Goal: Check status: Check status

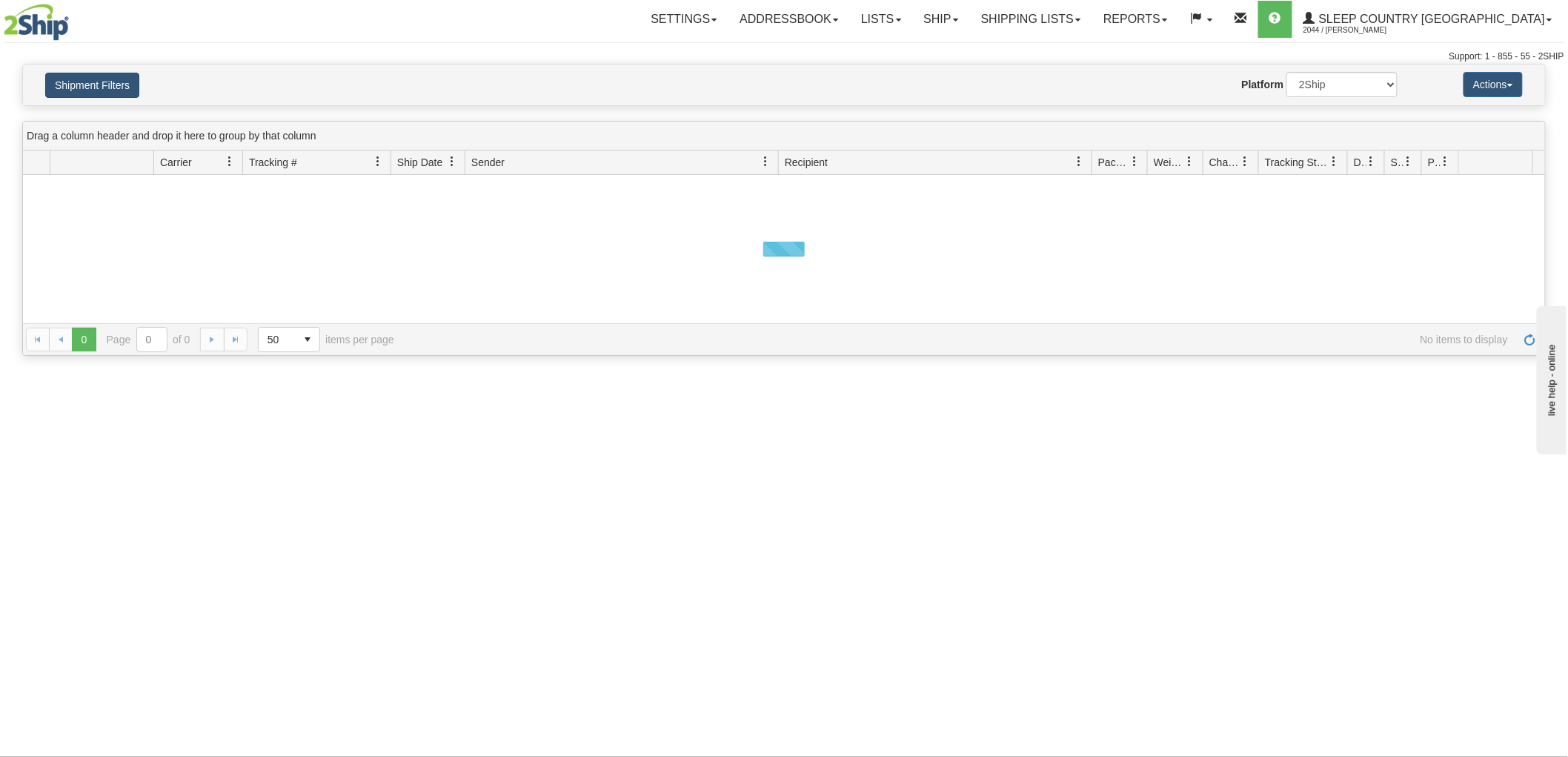
click at [122, 97] on button "Shipment Filters" at bounding box center [92, 85] width 94 height 25
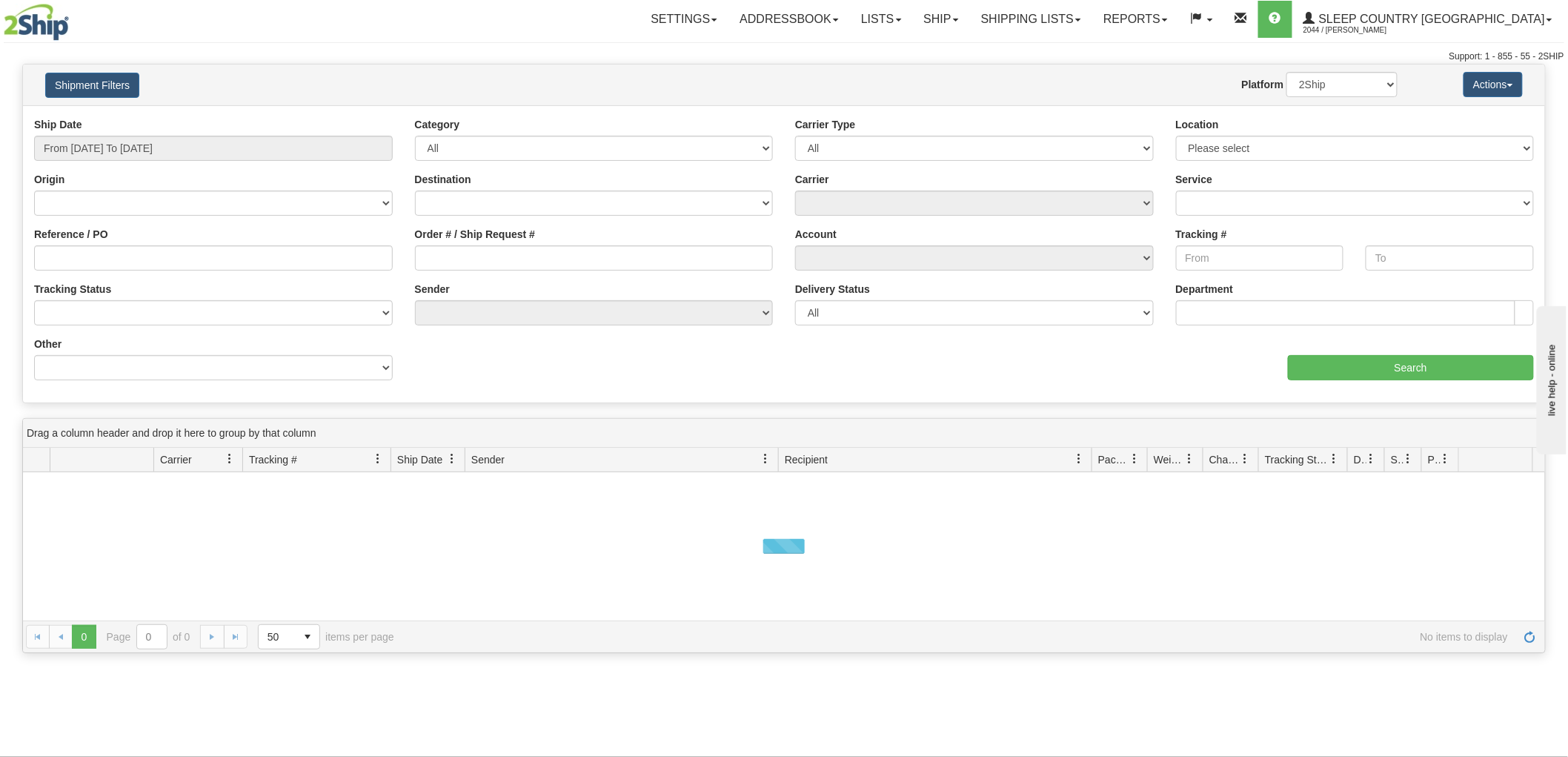
click at [143, 164] on div "Ship Date From [DATE] To [DATE]" at bounding box center [213, 145] width 381 height 55
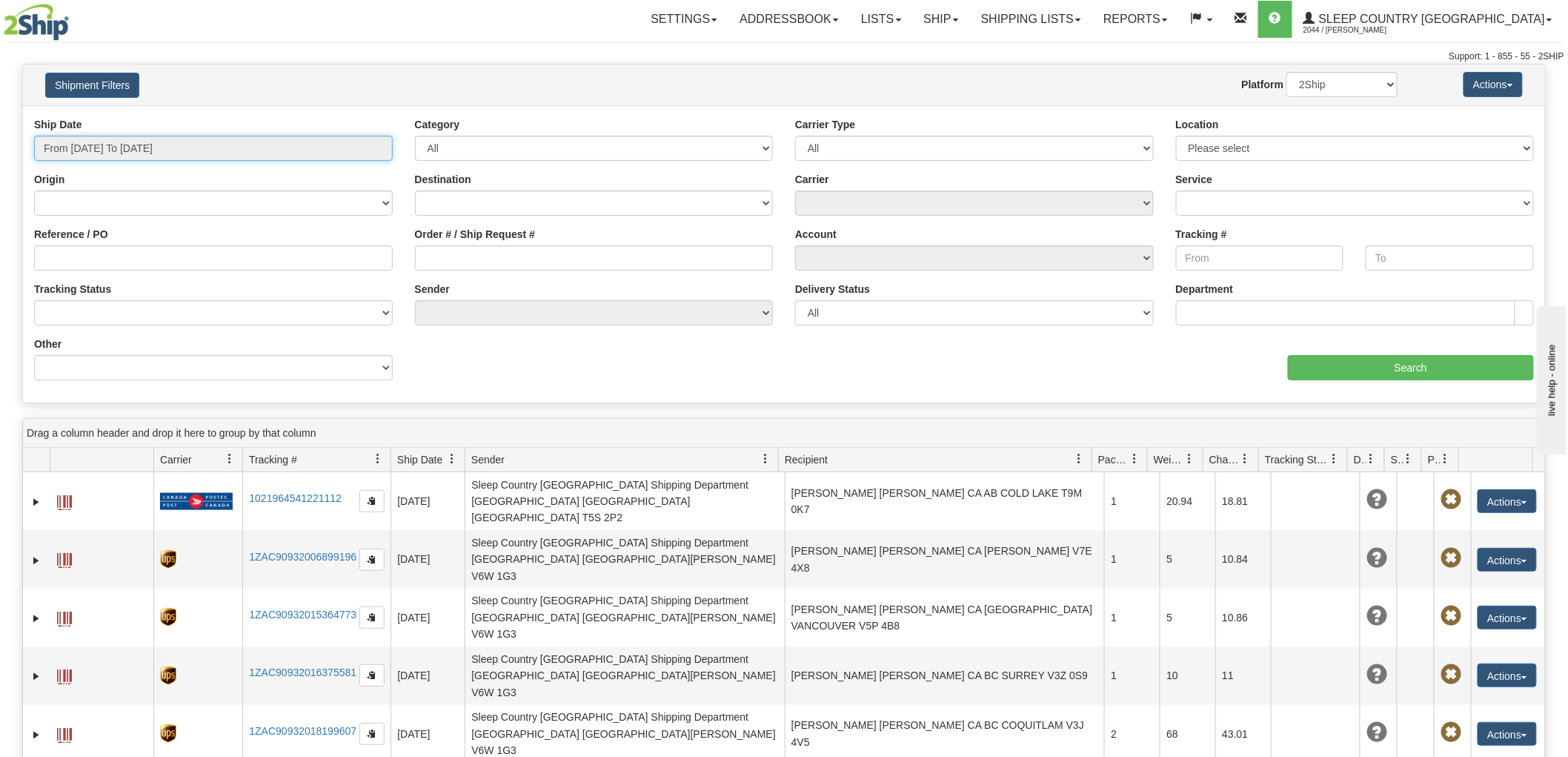
click at [160, 137] on input "From [DATE] To [DATE]" at bounding box center [213, 148] width 359 height 25
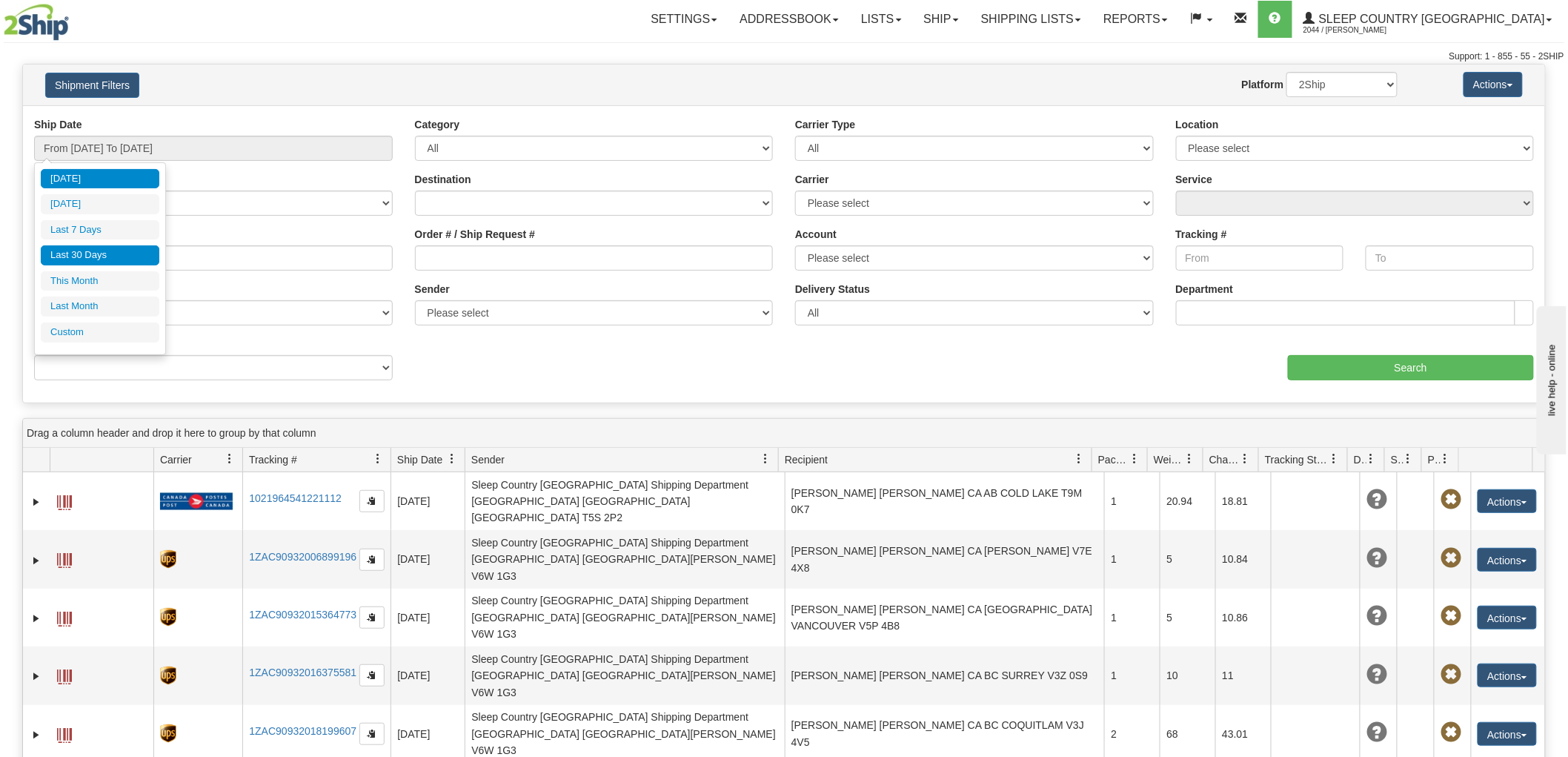
click at [101, 252] on li "Last 30 Days" at bounding box center [100, 255] width 119 height 20
type input "From [DATE] To [DATE]"
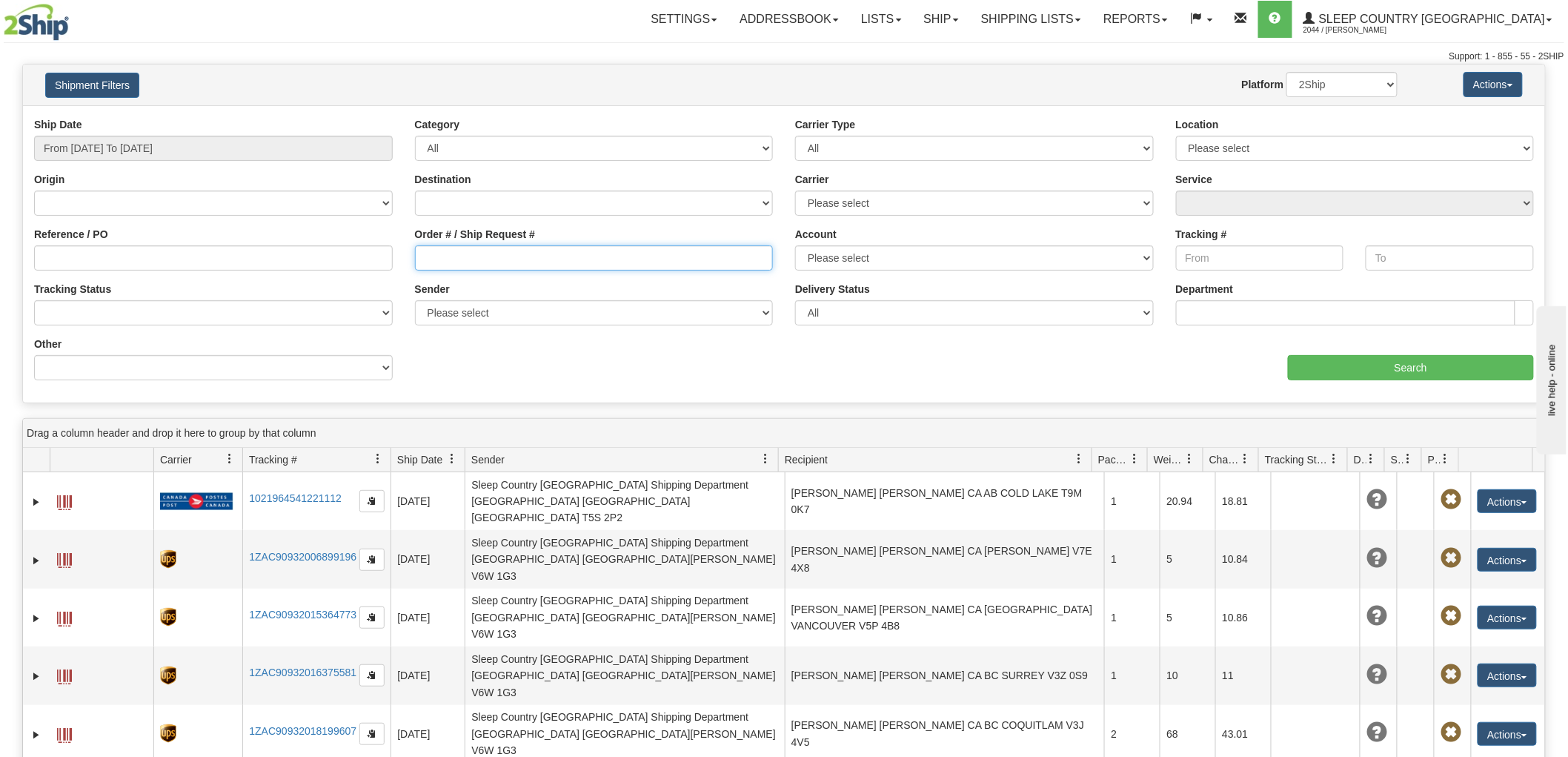
click at [516, 249] on input "Order # / Ship Request #" at bounding box center [595, 258] width 359 height 25
paste input "9000H841341"
type input "9000H841341"
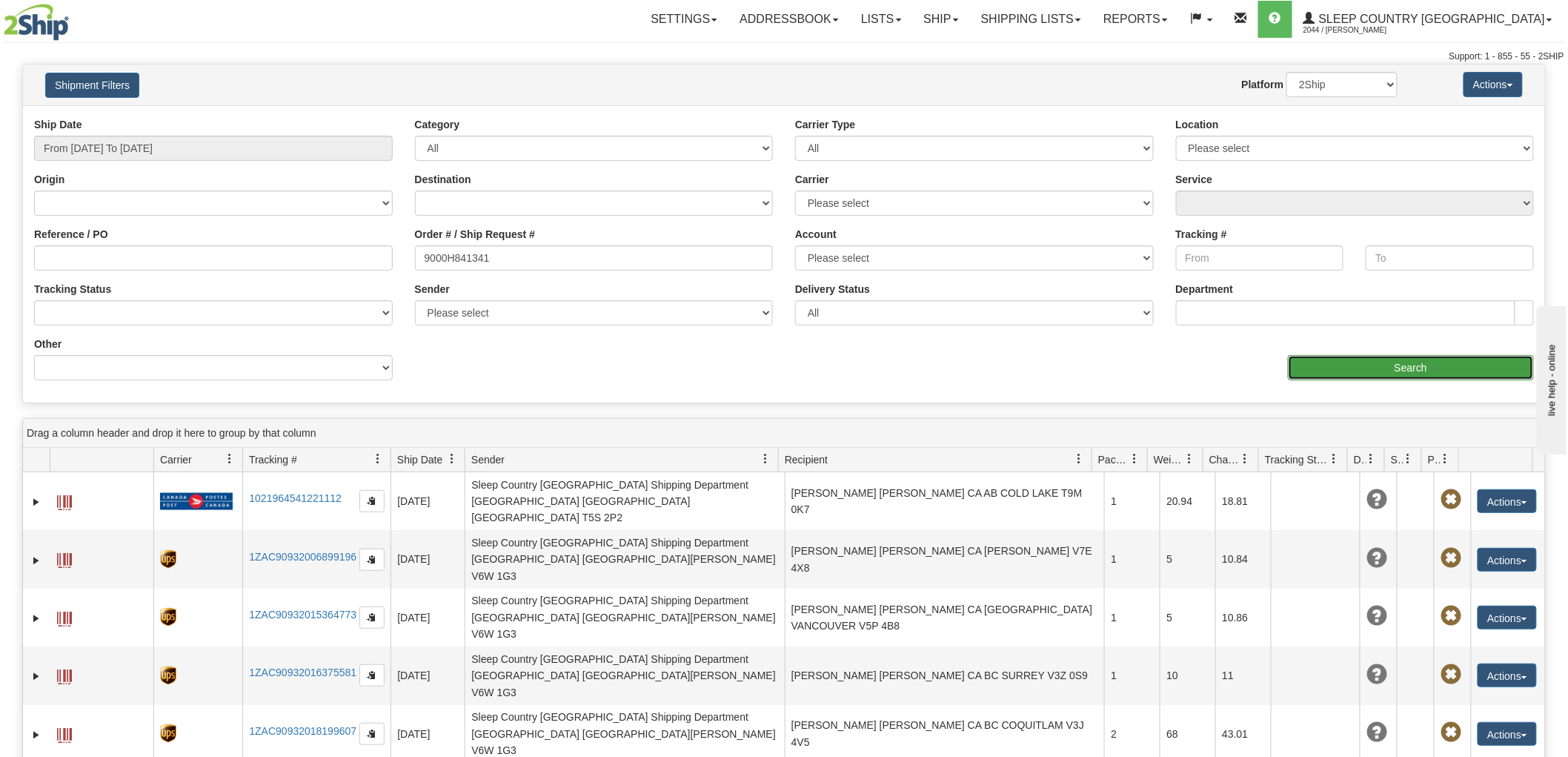
click at [1403, 372] on input "Search" at bounding box center [1411, 367] width 246 height 25
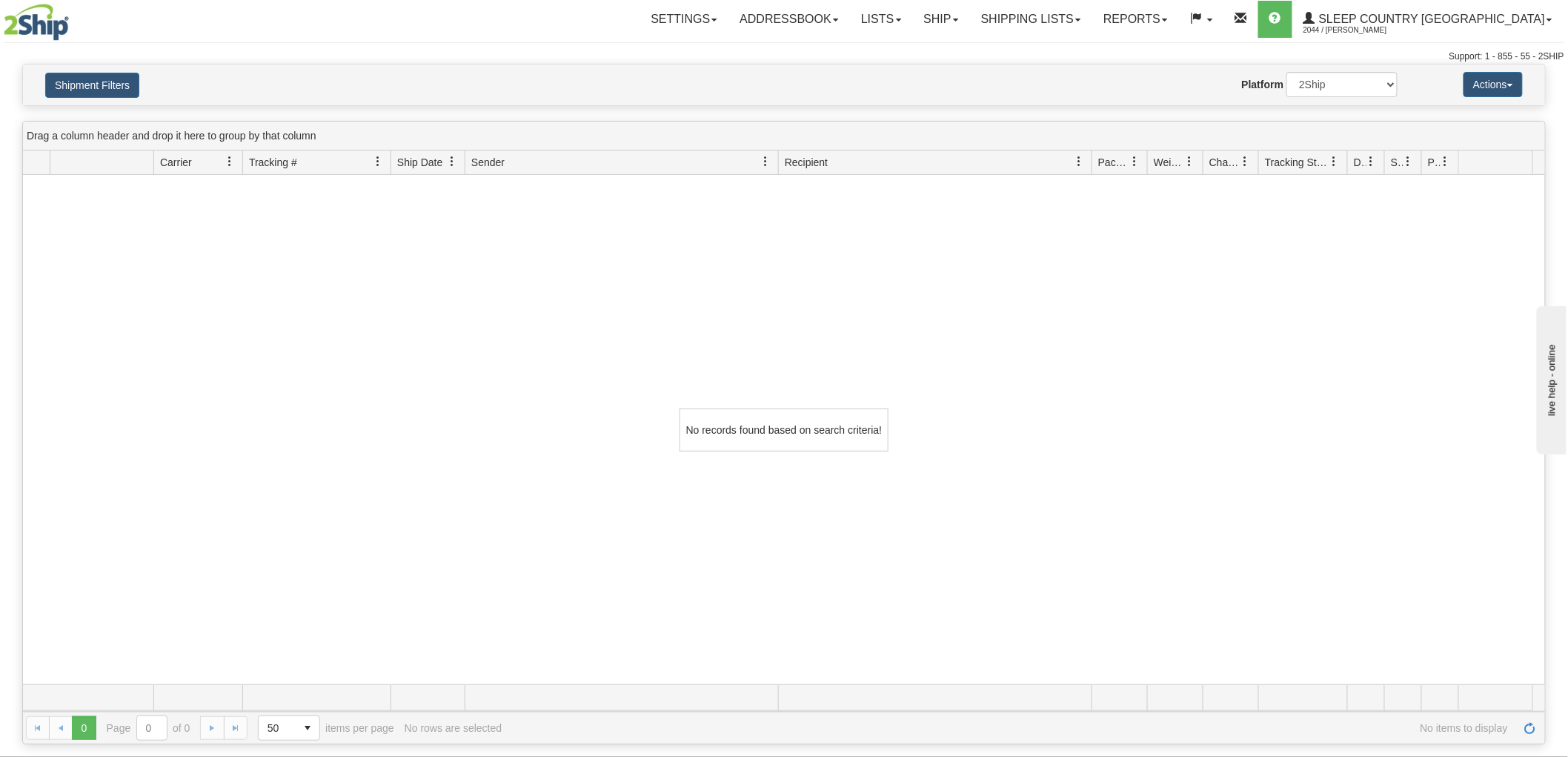
click at [105, 98] on div "Shipment Filters Website Agent Nothing selected Client User Platform 2Ship Impo…" at bounding box center [784, 85] width 1522 height 41
click at [128, 85] on button "Shipment Filters" at bounding box center [92, 85] width 94 height 25
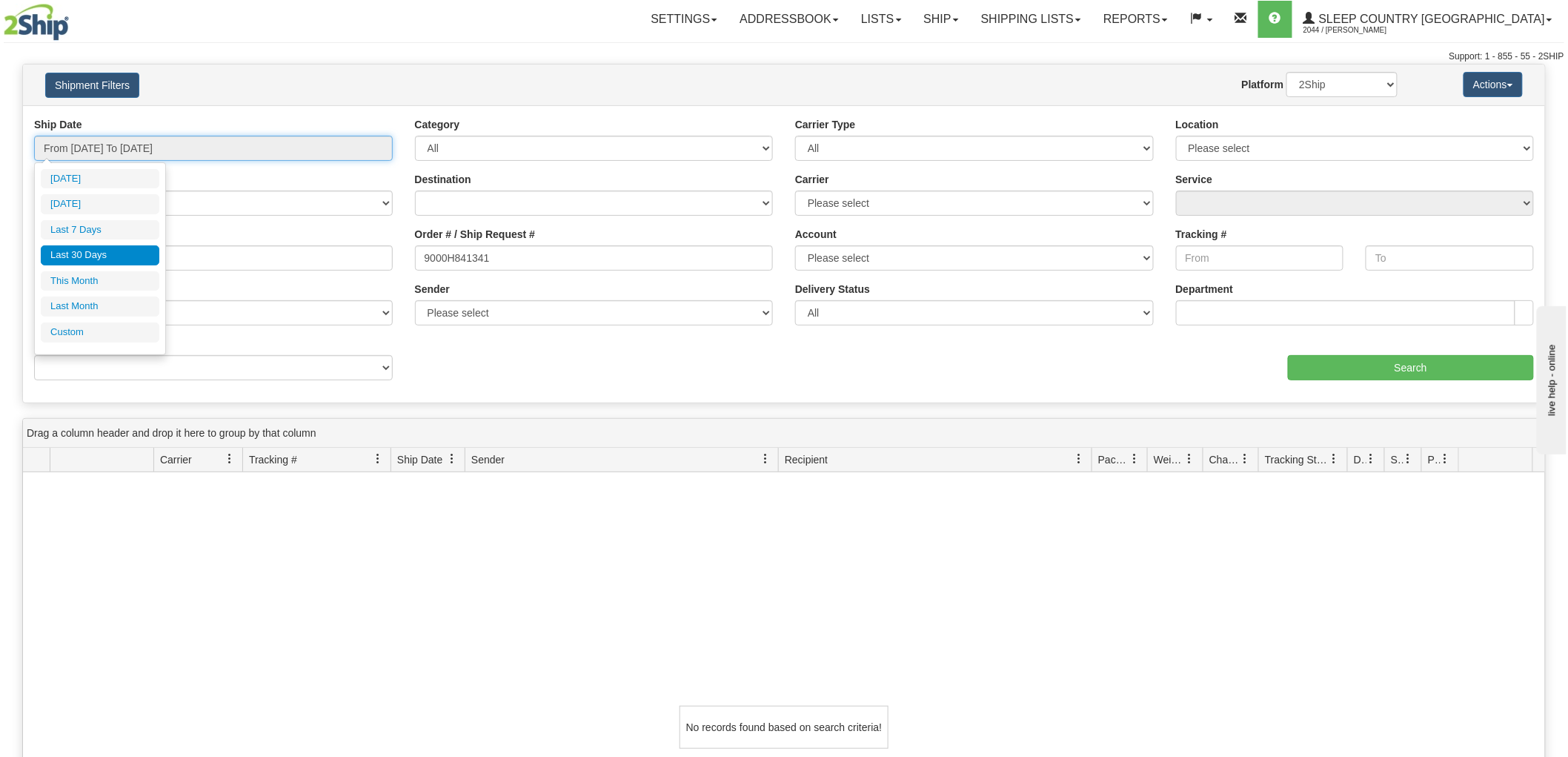
click at [152, 159] on input "From [DATE] To [DATE]" at bounding box center [213, 148] width 359 height 25
click at [99, 330] on li "Custom" at bounding box center [100, 332] width 119 height 20
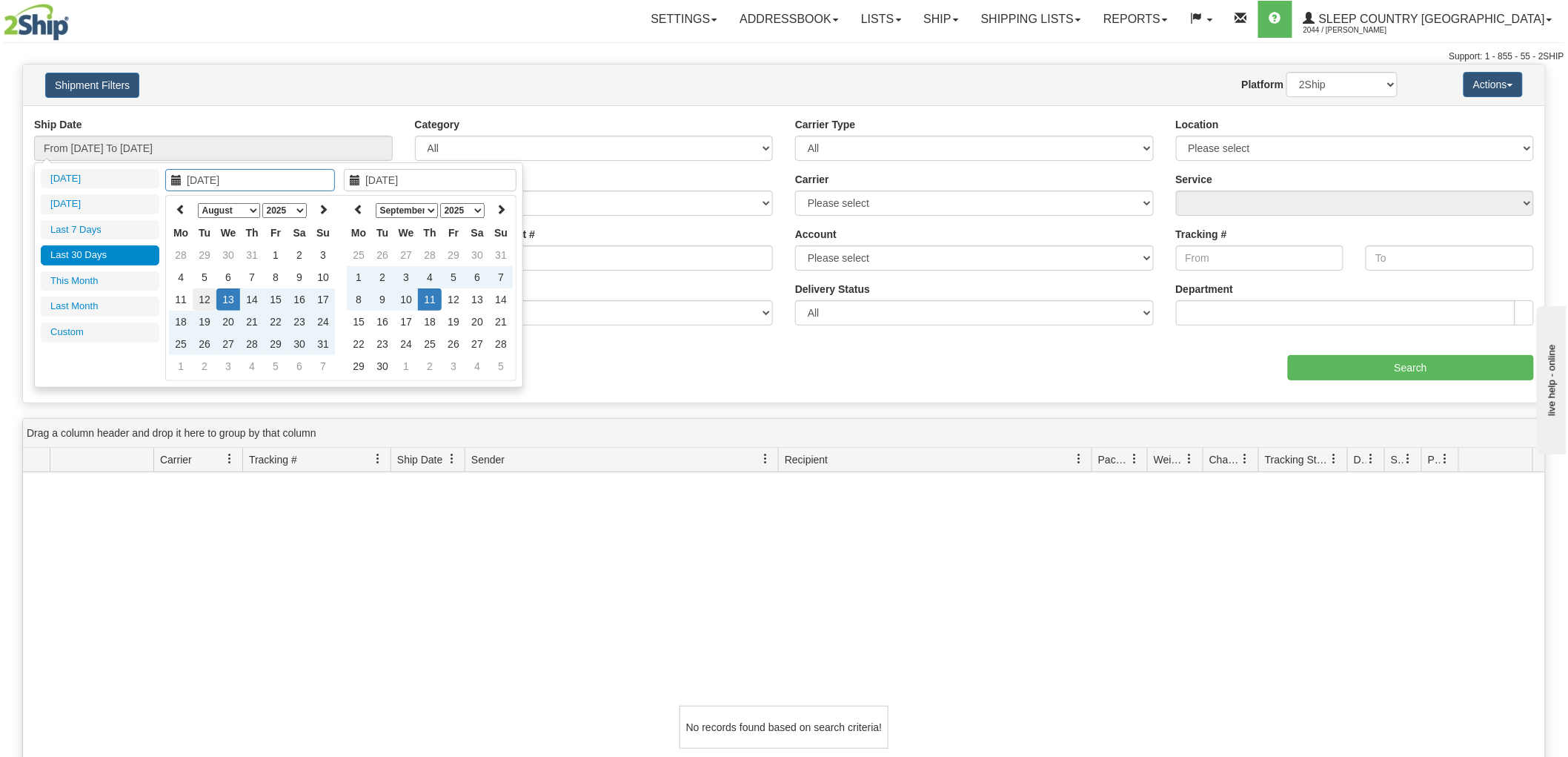
type input "[DATE]"
click at [179, 205] on icon at bounding box center [180, 209] width 10 height 10
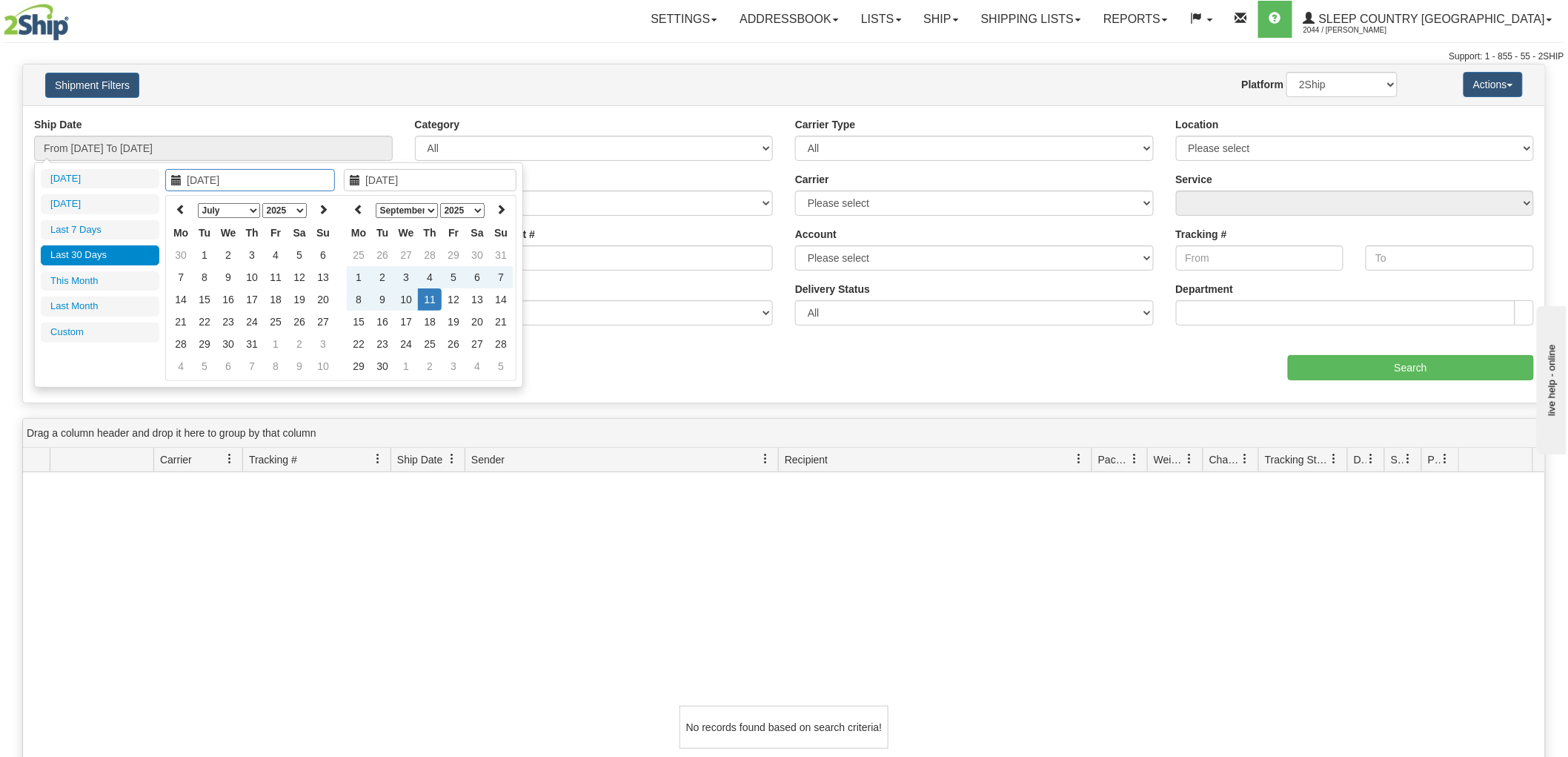
click at [179, 205] on icon at bounding box center [180, 209] width 10 height 10
type input "[DATE]"
click at [253, 249] on td "1" at bounding box center [252, 255] width 24 height 22
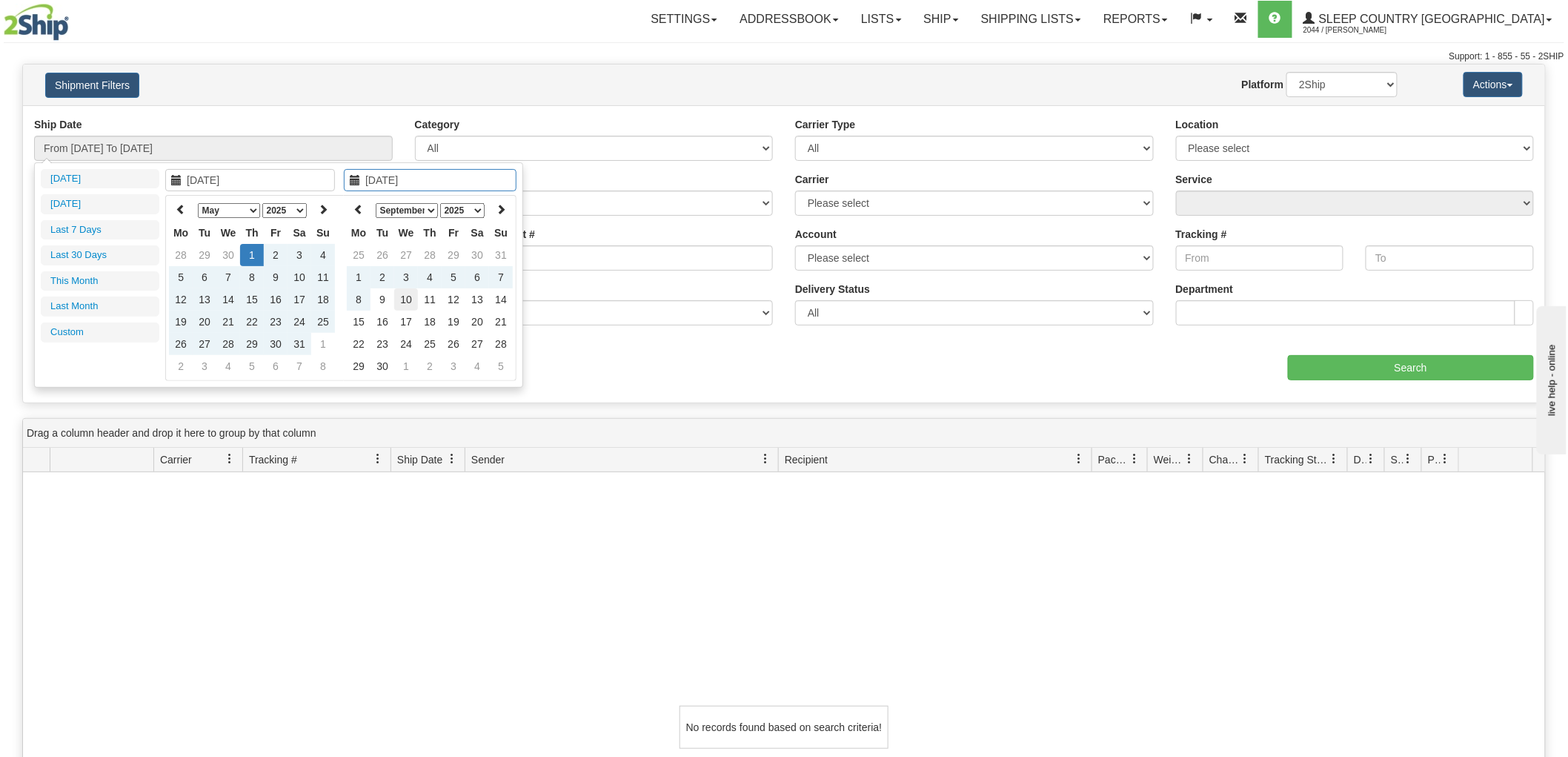
type input "[DATE]"
click at [402, 305] on td "10" at bounding box center [406, 299] width 24 height 22
type input "From [DATE] To [DATE]"
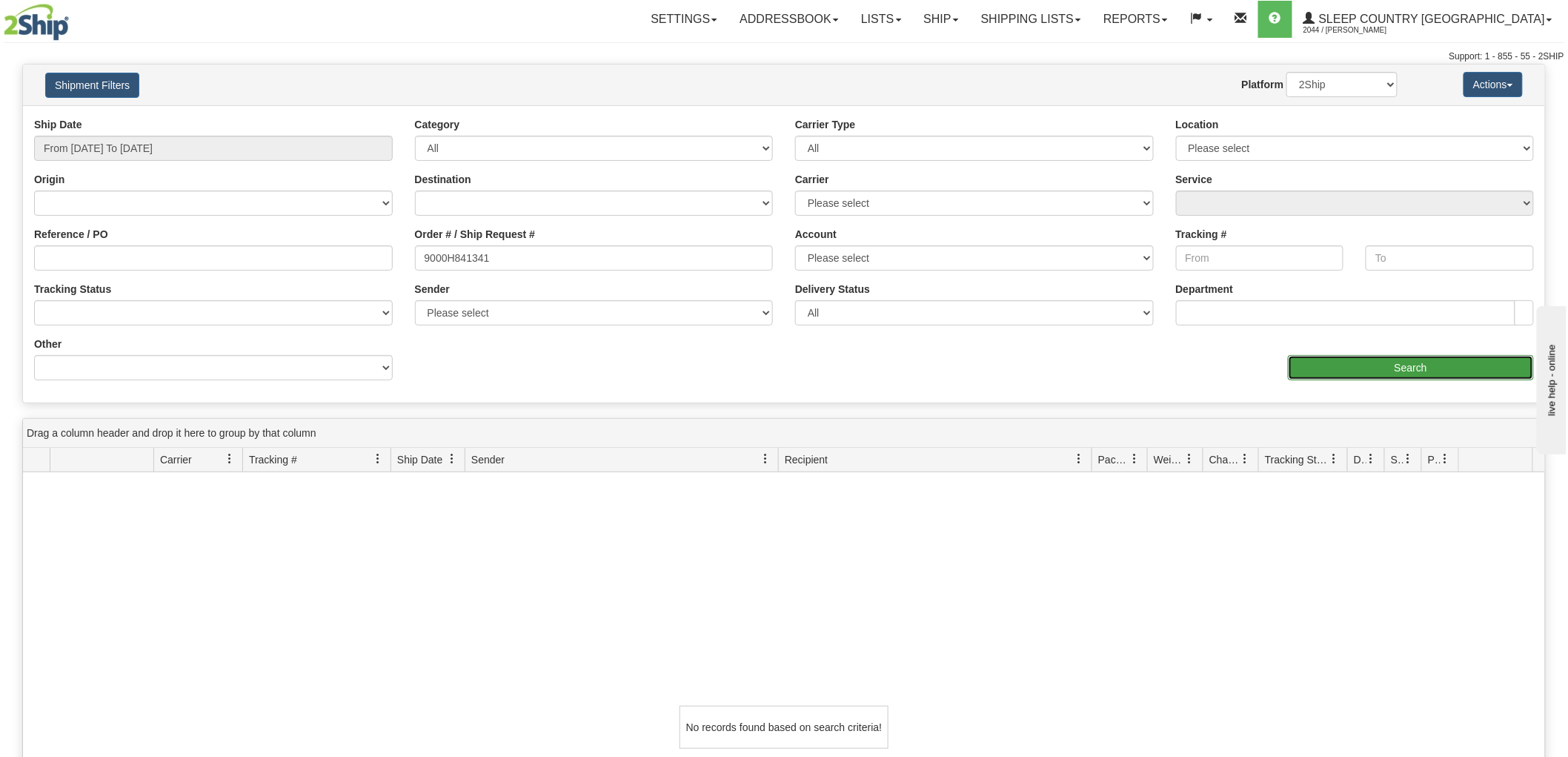
click at [1430, 378] on input "Search" at bounding box center [1411, 367] width 246 height 25
